Goal: Browse casually

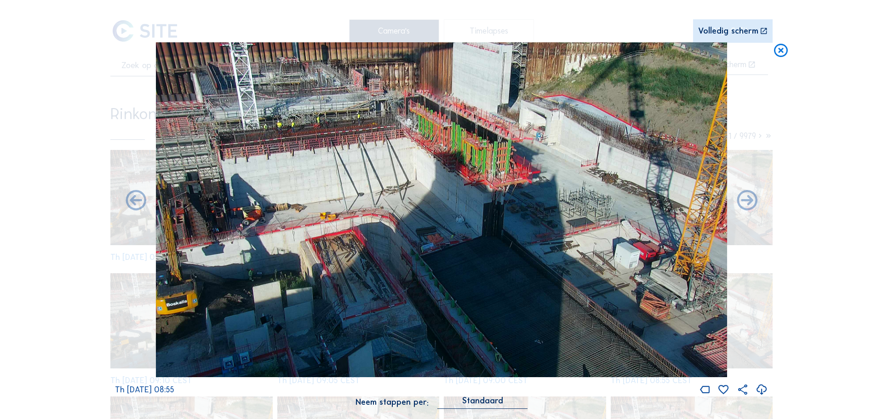
click at [781, 53] on icon at bounding box center [781, 50] width 17 height 17
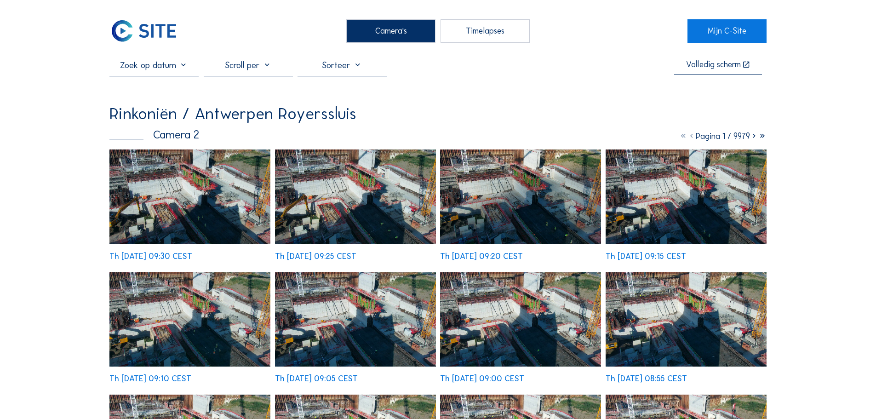
click at [171, 31] on img at bounding box center [143, 30] width 69 height 23
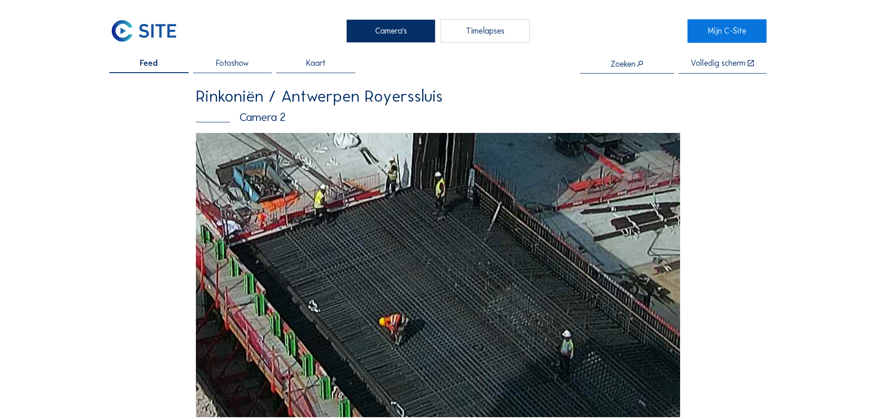
drag, startPoint x: 441, startPoint y: 362, endPoint x: 425, endPoint y: 312, distance: 52.3
click at [425, 312] on img at bounding box center [438, 275] width 484 height 284
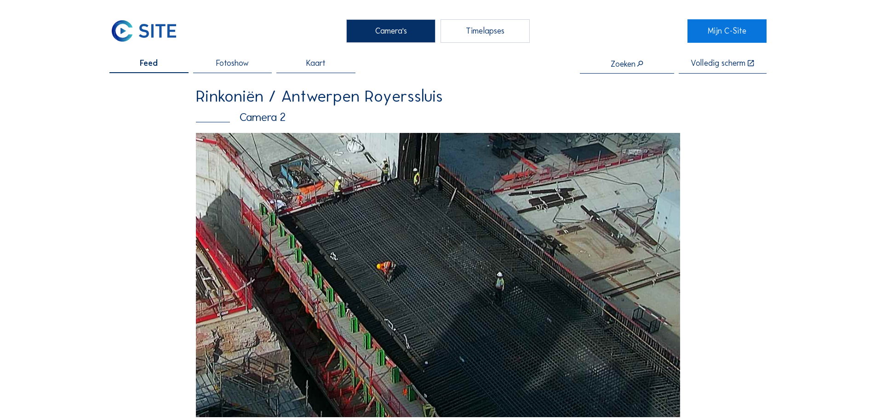
drag, startPoint x: 532, startPoint y: 347, endPoint x: 517, endPoint y: 312, distance: 38.2
click at [517, 312] on img at bounding box center [438, 275] width 484 height 284
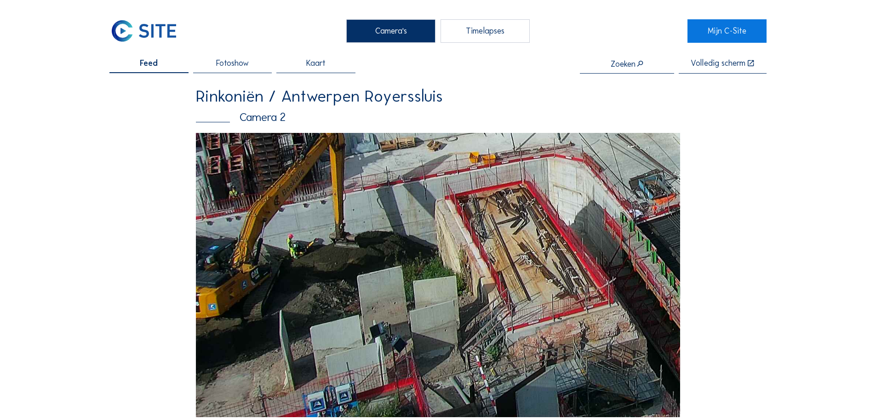
drag, startPoint x: 287, startPoint y: 342, endPoint x: 352, endPoint y: 268, distance: 98.4
click at [352, 268] on img at bounding box center [438, 275] width 484 height 284
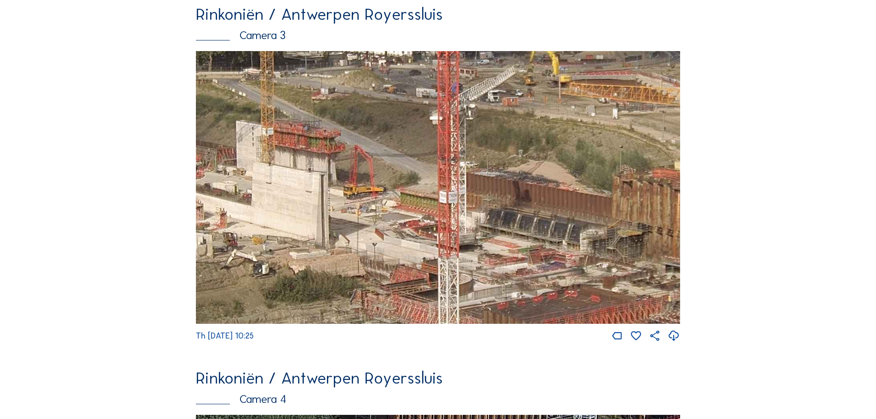
scroll to position [1196, 0]
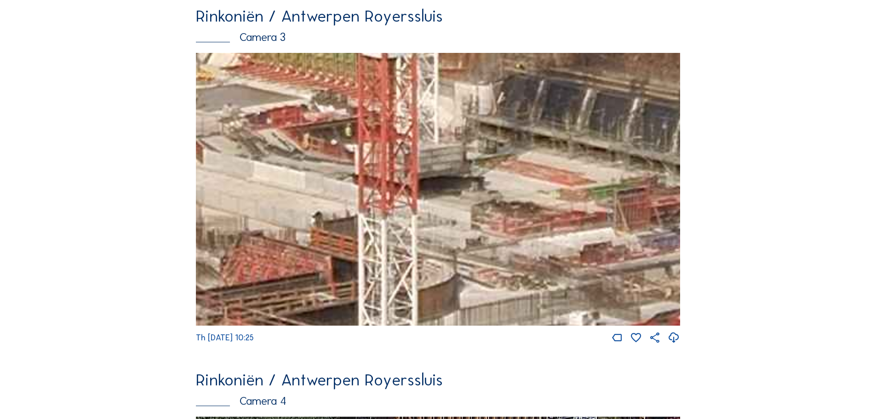
drag, startPoint x: 487, startPoint y: 272, endPoint x: 466, endPoint y: 208, distance: 67.5
click at [466, 208] on img at bounding box center [438, 189] width 484 height 273
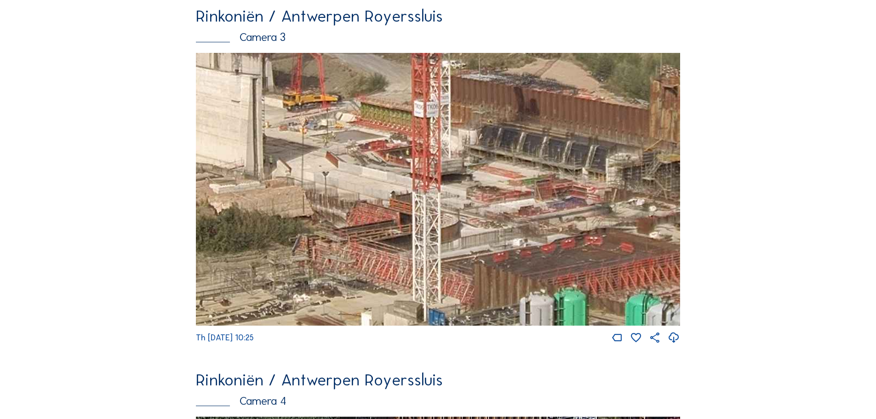
scroll to position [1104, 0]
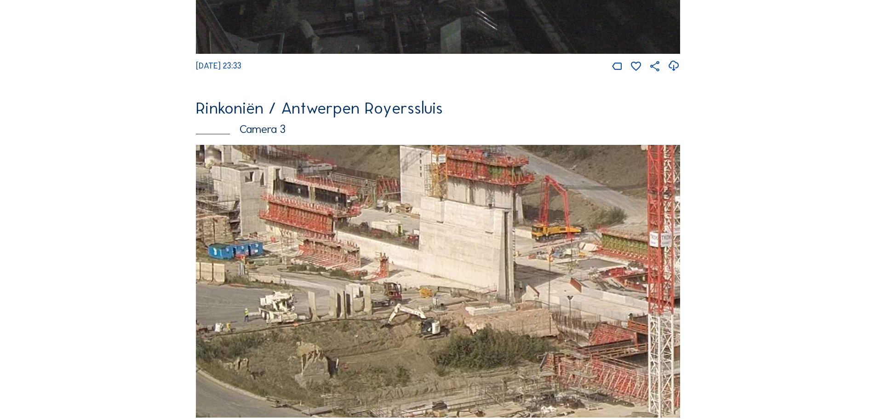
drag, startPoint x: 338, startPoint y: 269, endPoint x: 555, endPoint y: 304, distance: 219.8
click at [555, 304] on img at bounding box center [438, 281] width 484 height 273
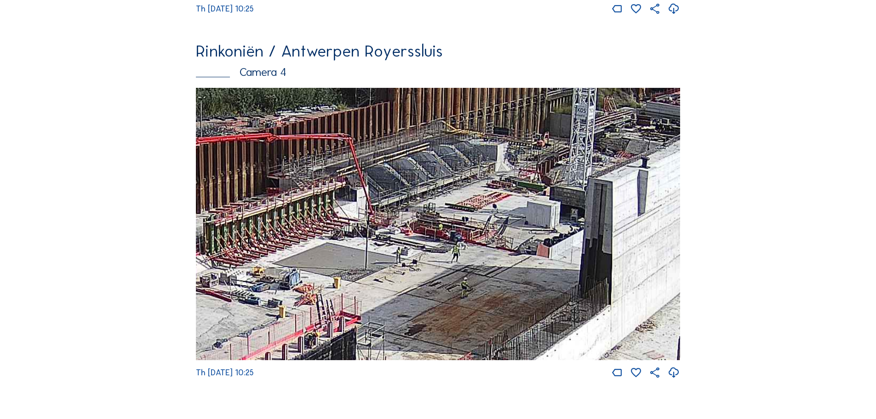
scroll to position [1563, 0]
